Goal: Contribute content

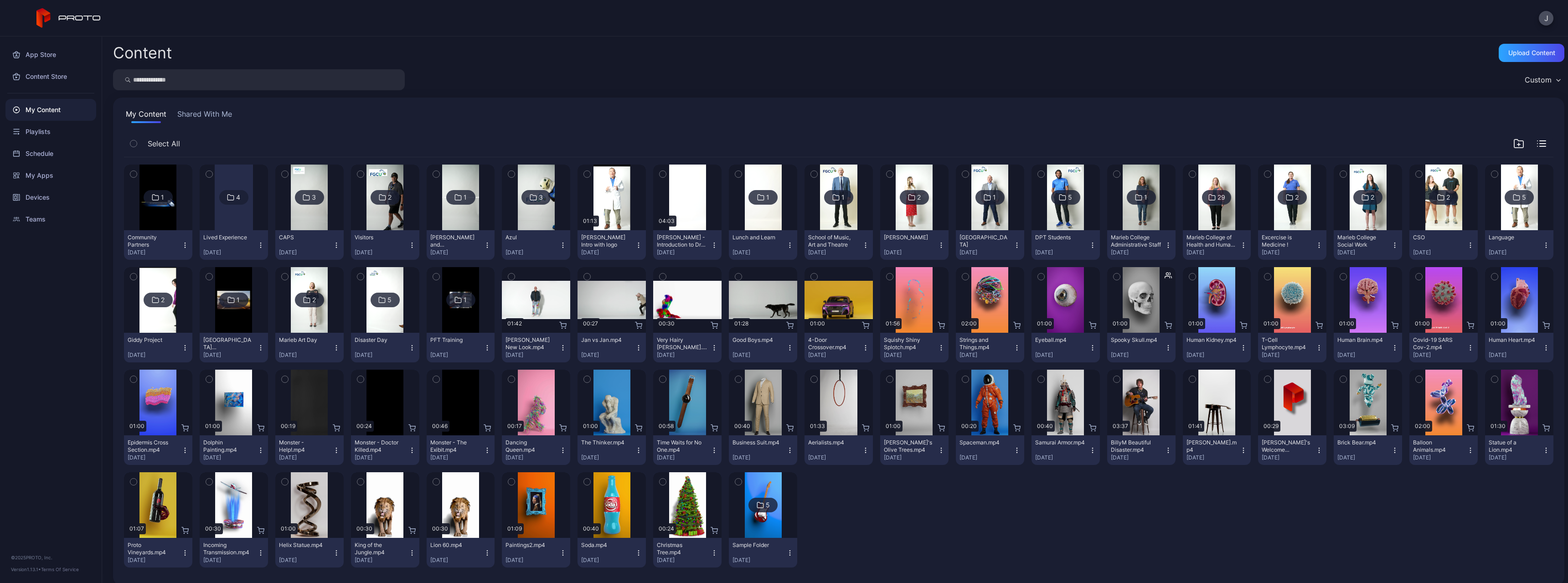
click at [1513, 147] on icon "button" at bounding box center [1518, 143] width 11 height 11
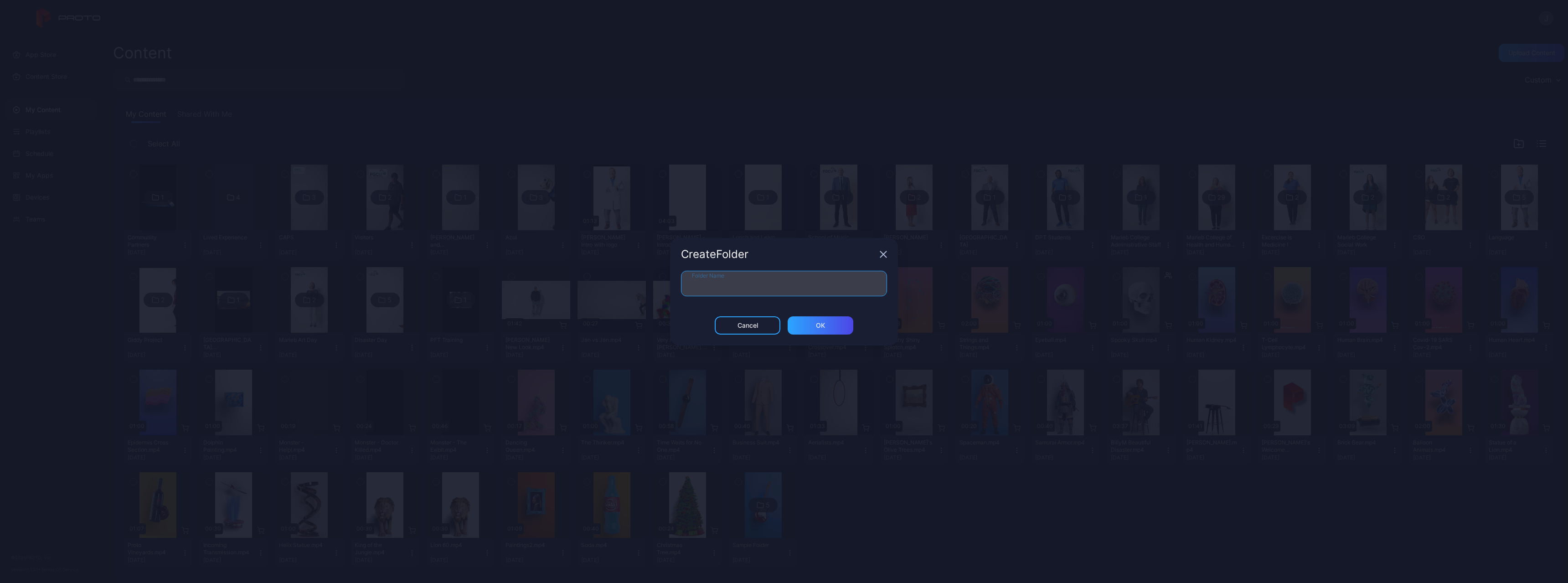
click at [741, 286] on input "Folder Name" at bounding box center [783, 284] width 206 height 26
type input "**********"
click at [804, 328] on div "ОК" at bounding box center [820, 325] width 66 height 18
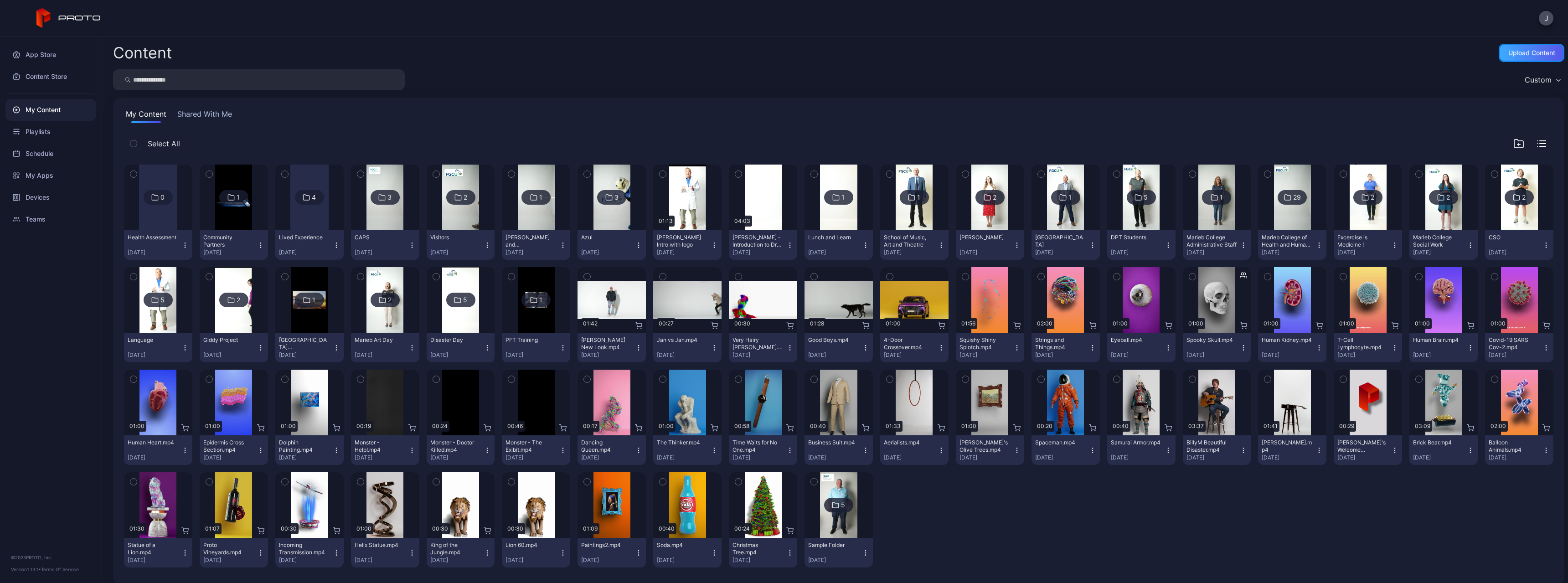
click at [1508, 50] on div "Upload Content" at bounding box center [1531, 53] width 47 height 7
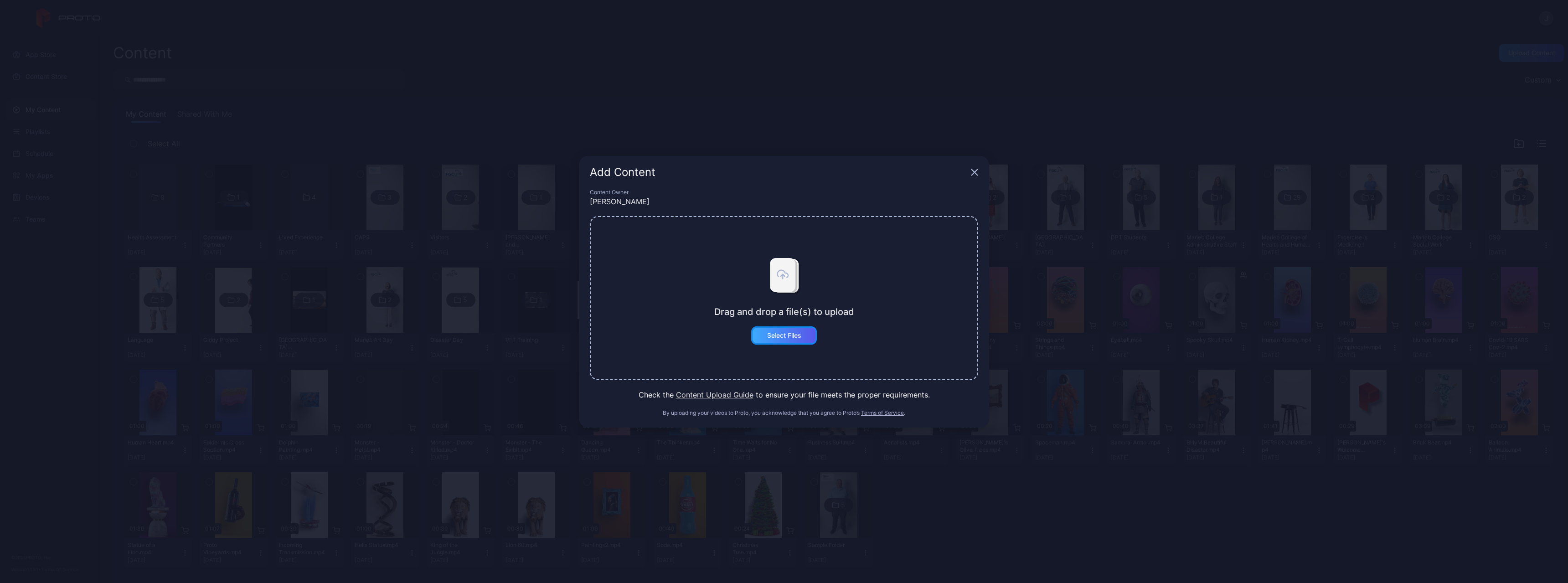
click at [800, 339] on div "Select Files" at bounding box center [784, 335] width 34 height 7
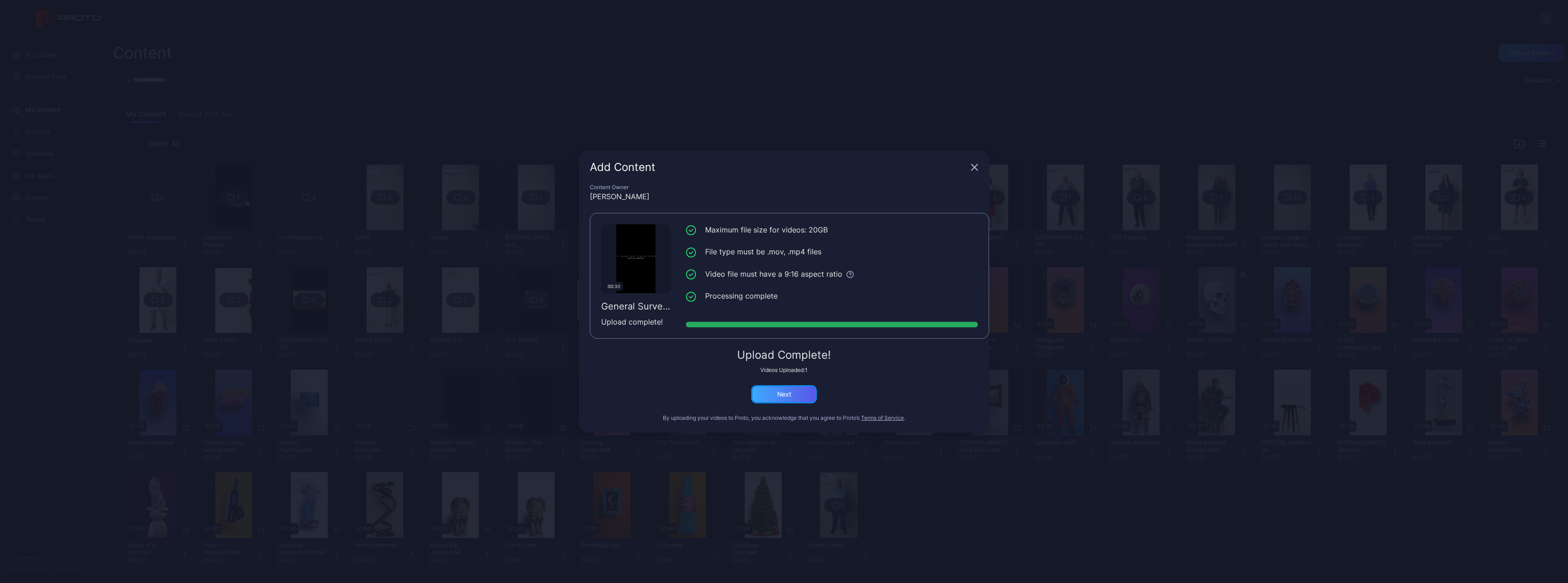
click at [774, 393] on div "Next" at bounding box center [784, 394] width 66 height 18
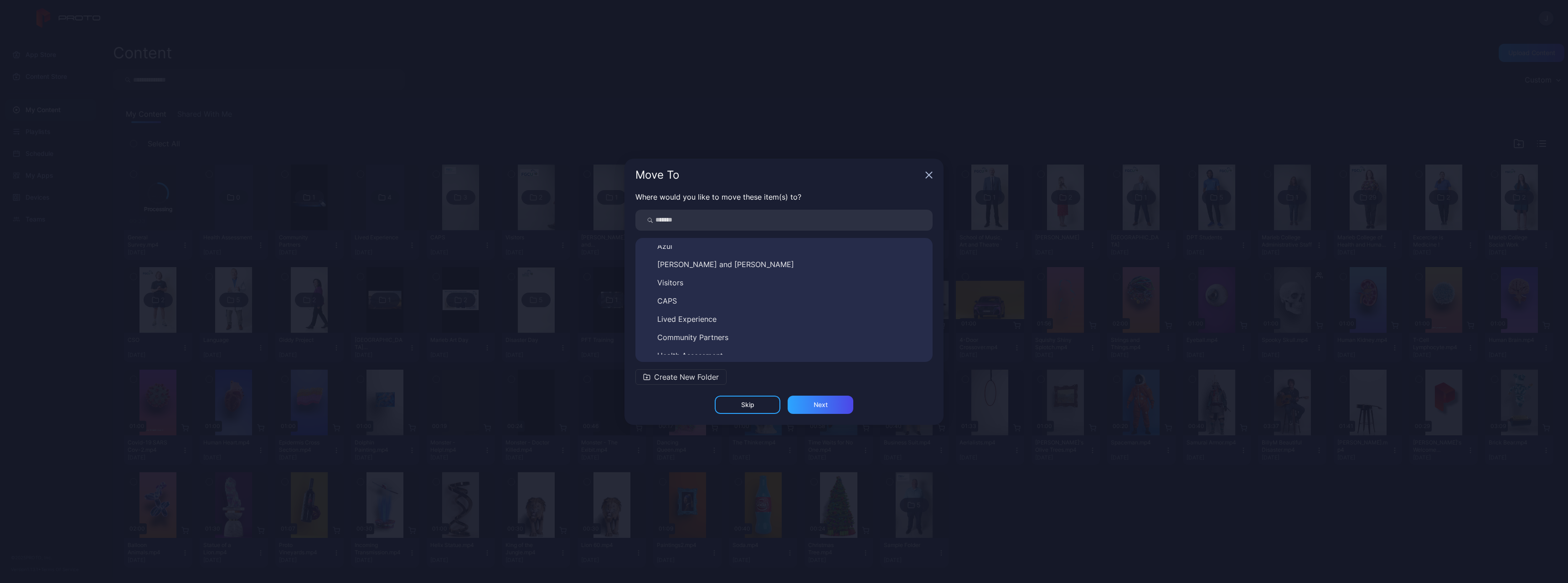
scroll to position [343, 0]
click at [705, 350] on span "Health Assessment" at bounding box center [690, 347] width 66 height 11
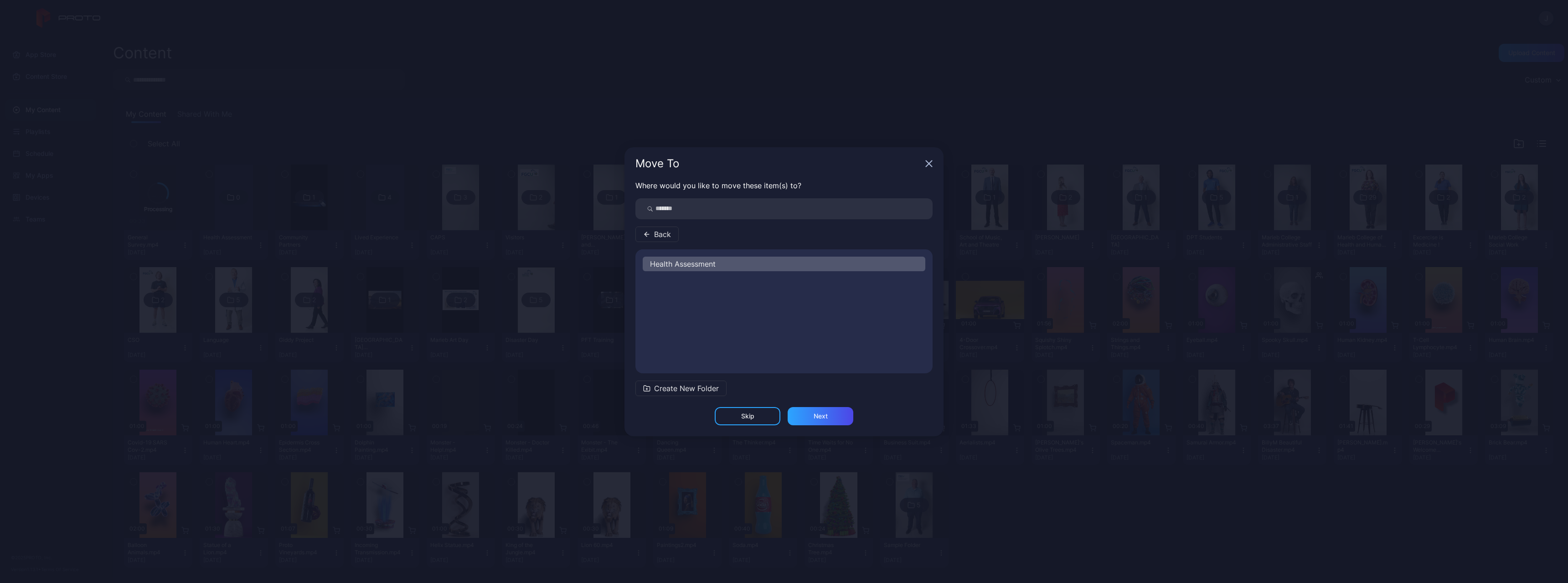
scroll to position [0, 0]
click at [806, 415] on div "Next" at bounding box center [820, 416] width 66 height 18
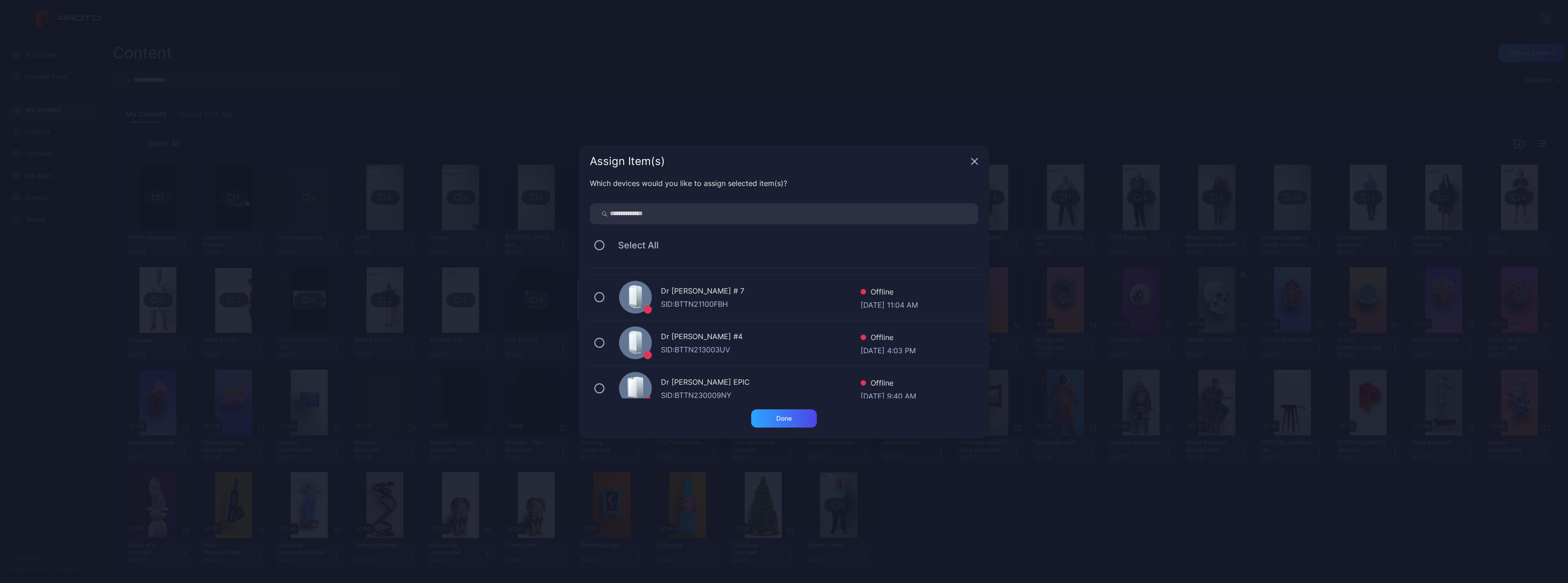
scroll to position [91, 0]
click at [599, 341] on div "Dr [PERSON_NAME] #4 SID: BTTN213003UV Offline [DATE] 4:03 PM" at bounding box center [789, 337] width 399 height 45
click at [797, 419] on div "Done" at bounding box center [784, 418] width 66 height 18
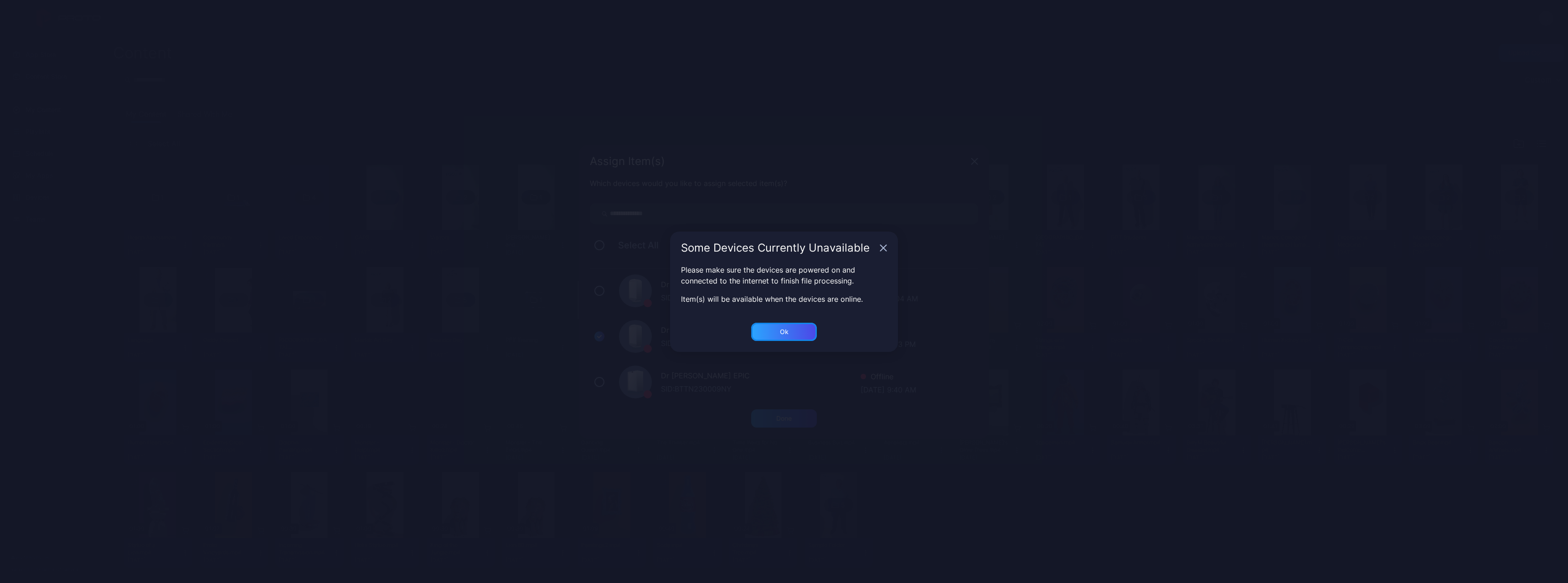
click at [793, 335] on div "Ok" at bounding box center [784, 331] width 66 height 18
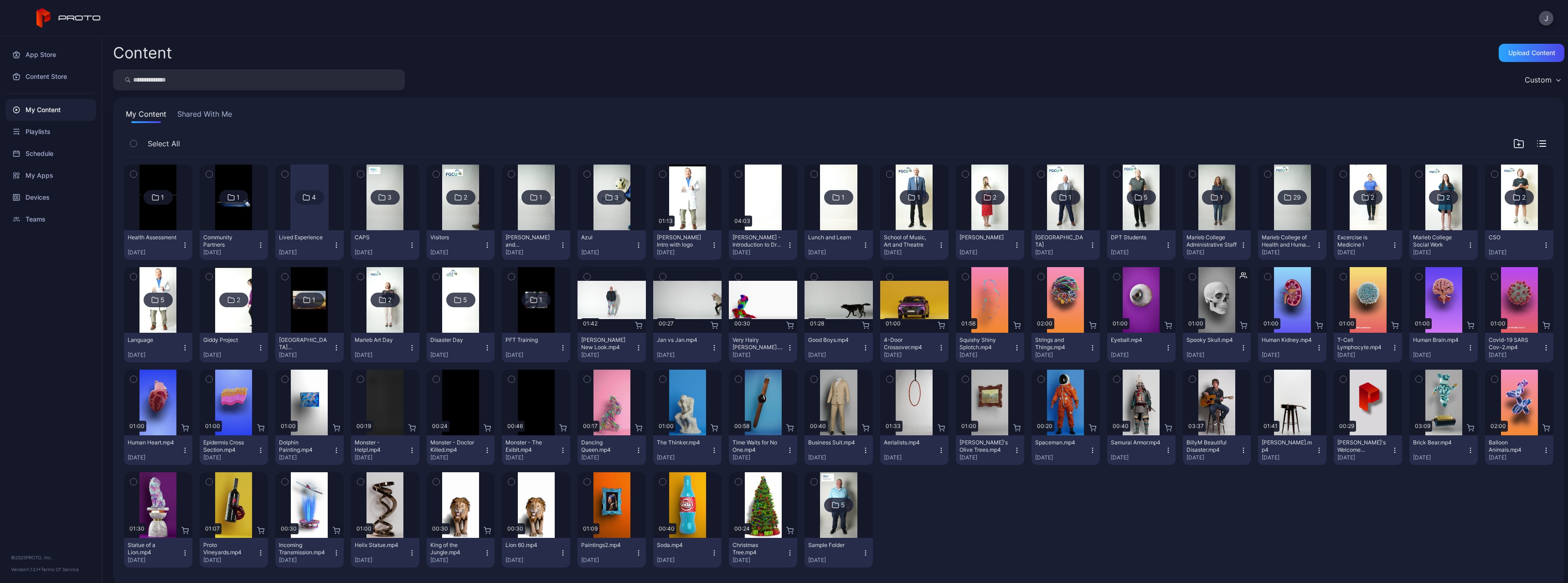
click at [153, 225] on img at bounding box center [157, 197] width 37 height 66
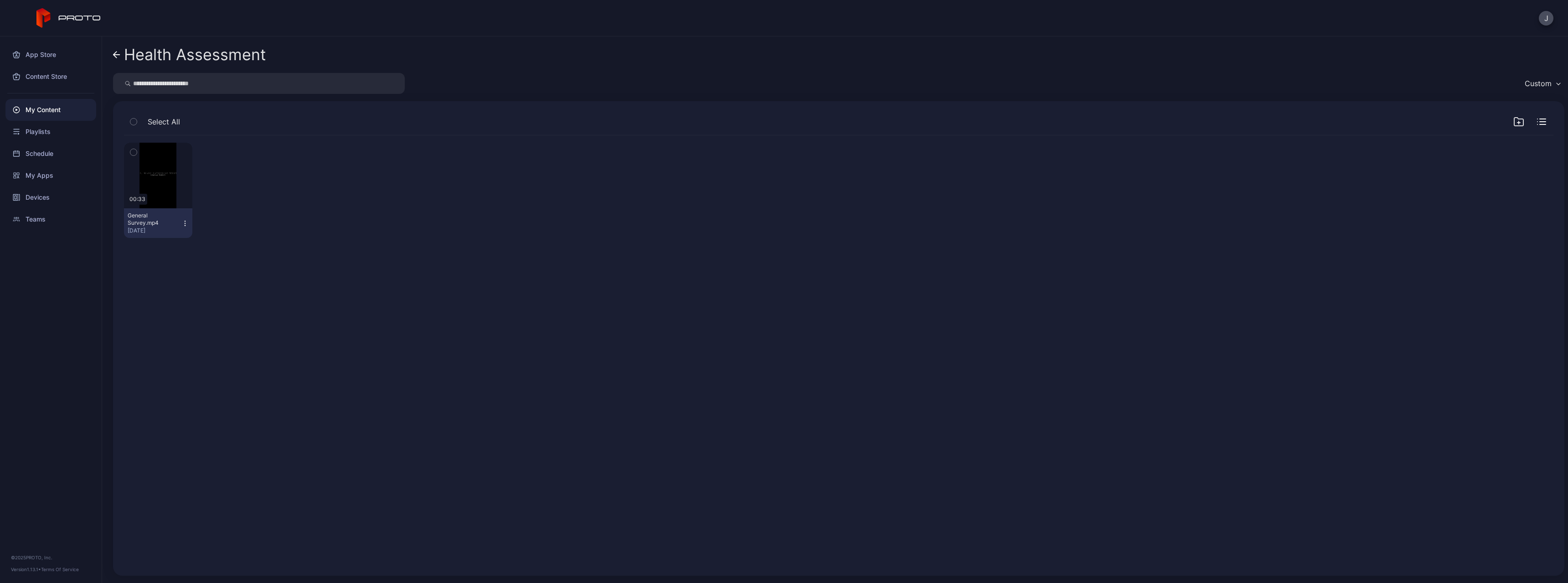
click at [117, 58] on link "Health Assessment" at bounding box center [189, 54] width 153 height 22
